Goal: Navigation & Orientation: Find specific page/section

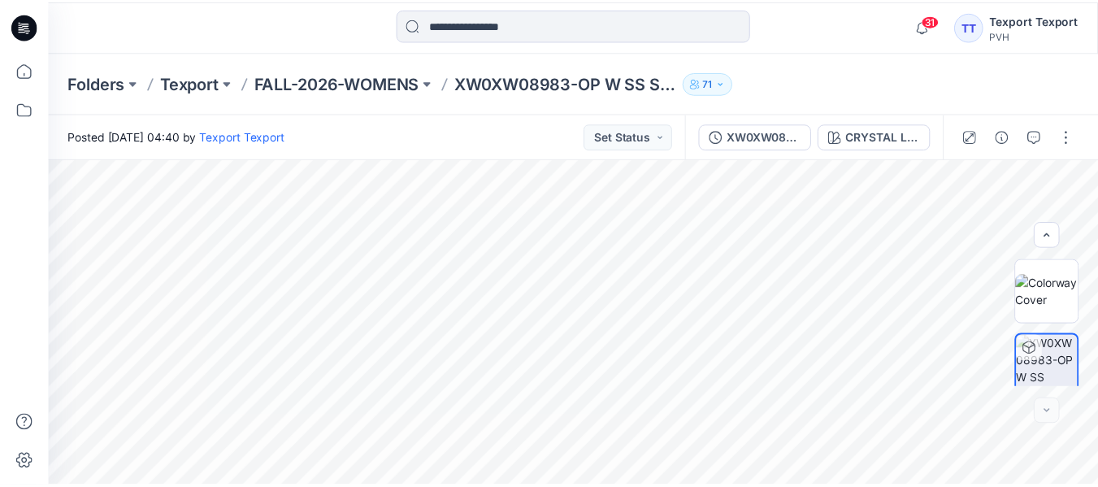
scroll to position [86, 0]
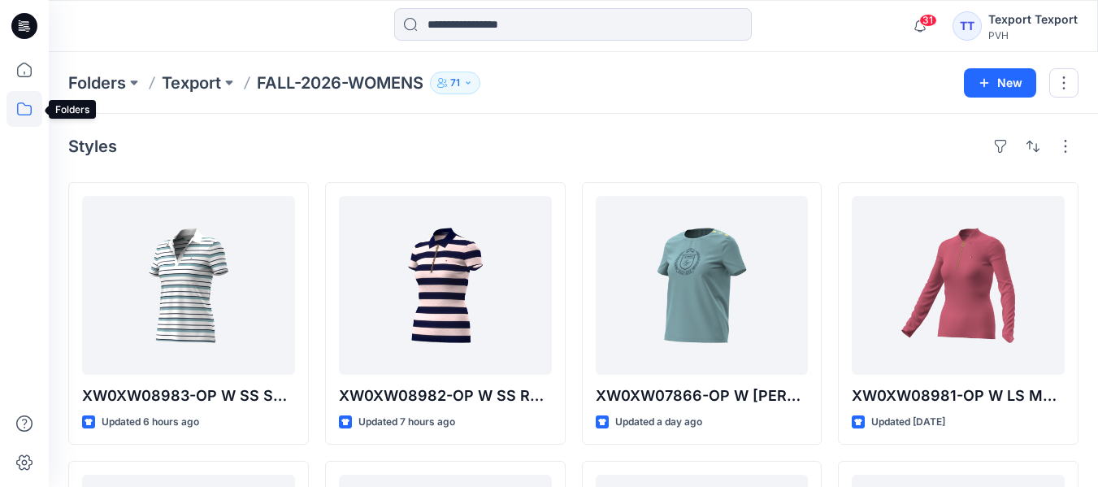
click at [18, 111] on icon at bounding box center [24, 108] width 15 height 13
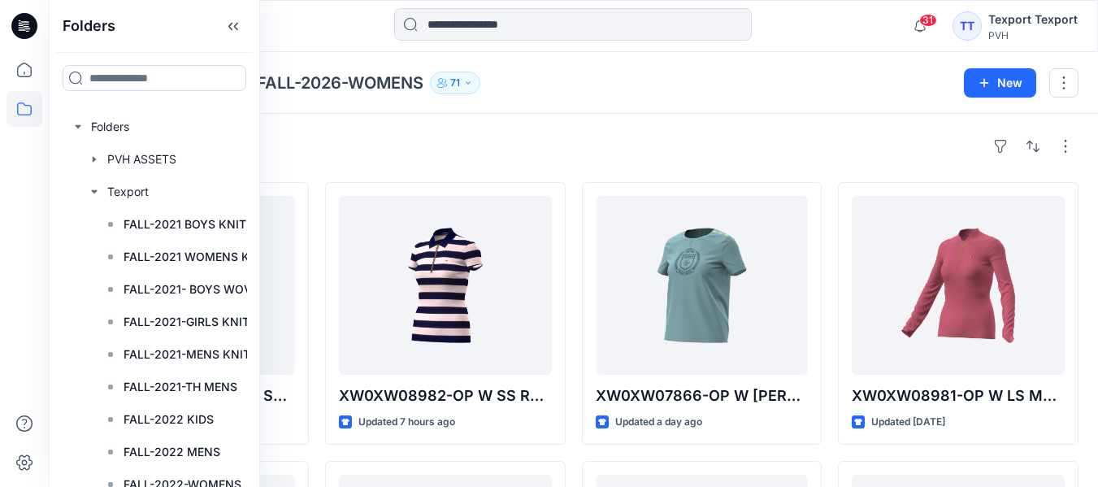
click at [697, 93] on div "Folders Texport FALL-2026-WOMENS 71" at bounding box center [509, 82] width 883 height 23
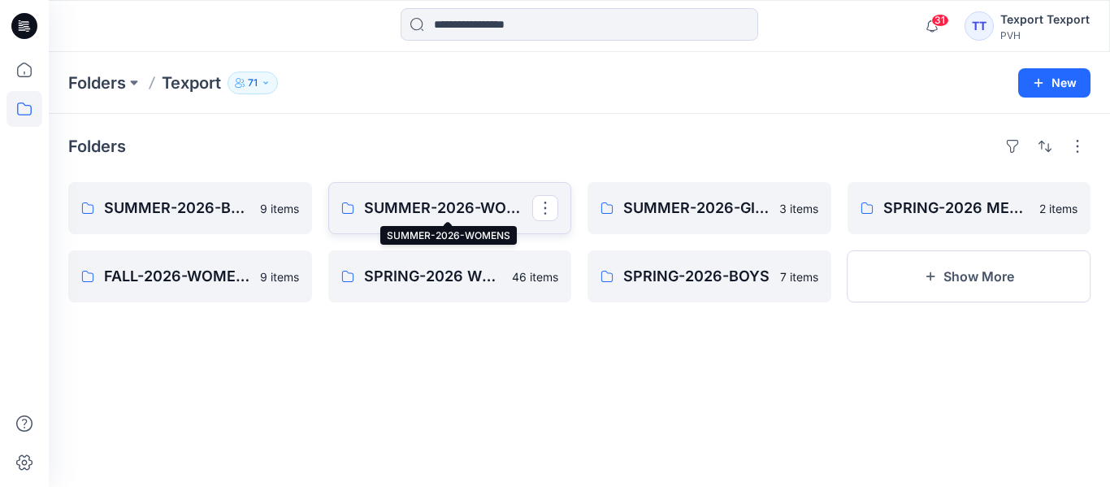
click at [411, 207] on p "SUMMER-2026-WOMENS" at bounding box center [448, 208] width 169 height 23
click at [457, 398] on div "Folders SUMMER-2026-BOYS 9 items FALL-2026-WOMENS 9 items SUMMER-2026-WOMENS 0 …" at bounding box center [579, 300] width 1061 height 373
click at [478, 387] on div "Folders SUMMER-2026-BOYS 9 items FALL-2026-WOMENS 9 items SUMMER-2026-WOMENS 0 …" at bounding box center [579, 300] width 1061 height 373
